Goal: Information Seeking & Learning: Learn about a topic

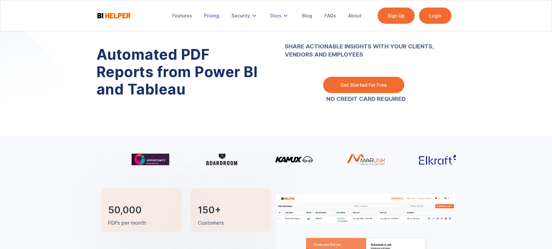
click at [211, 15] on div "Pricing" at bounding box center [211, 16] width 15 height 6
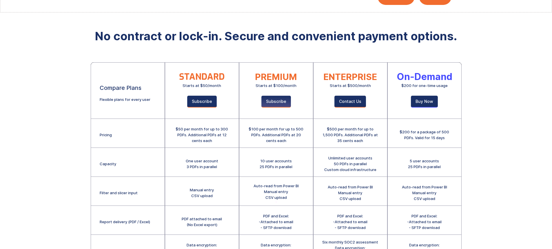
scroll to position [29, 0]
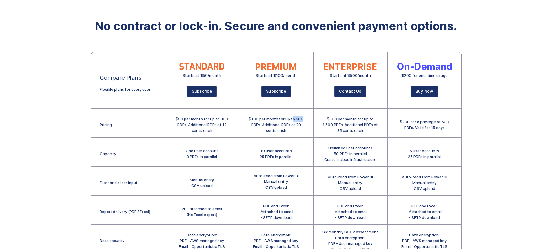
drag, startPoint x: 294, startPoint y: 119, endPoint x: 301, endPoint y: 119, distance: 7.8
click at [301, 119] on div "$100 per month for up to 500 PDFs. Additional PDFs at 20 cents each" at bounding box center [276, 124] width 56 height 17
drag, startPoint x: 295, startPoint y: 123, endPoint x: 301, endPoint y: 124, distance: 5.5
click at [301, 124] on div "$100 per month for up to 500 PDFs. Additional PDFs at 20 cents each" at bounding box center [276, 124] width 56 height 17
